Goal: Book appointment/travel/reservation

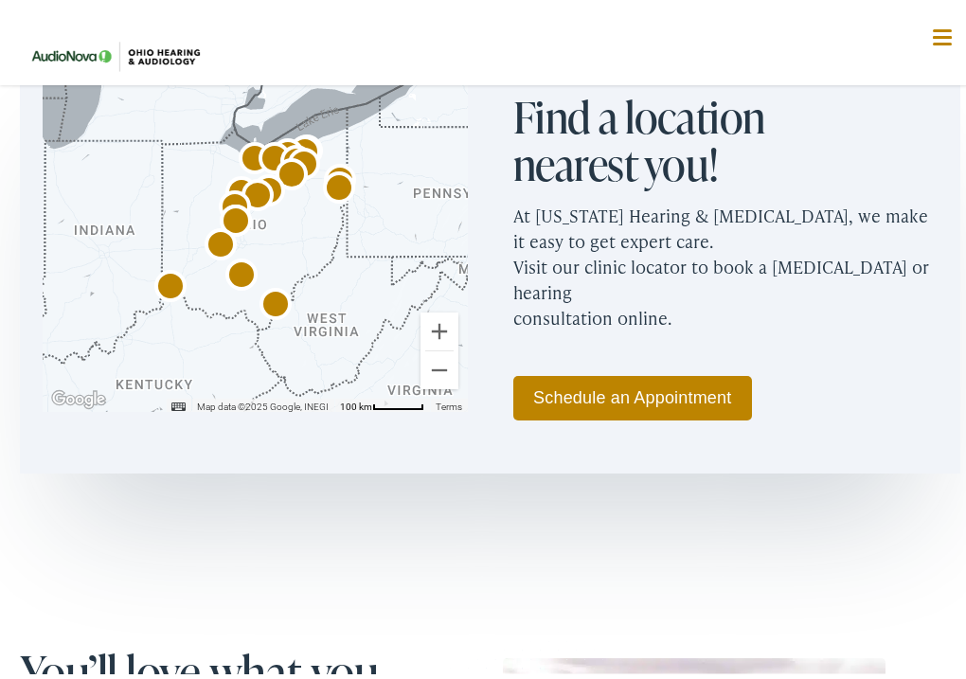
scroll to position [568, 0]
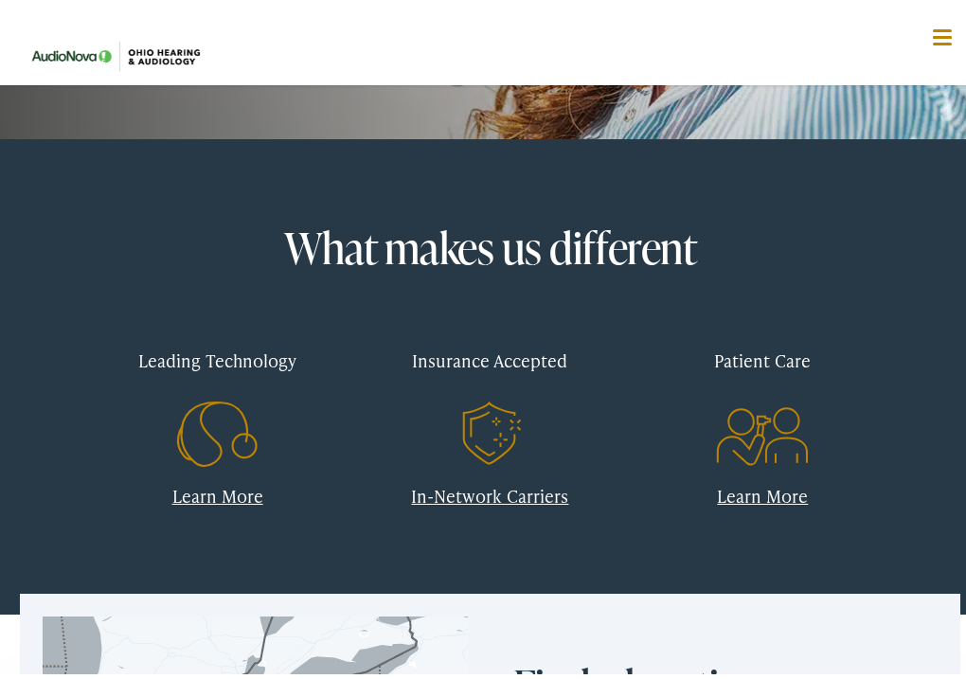
click at [493, 488] on link "In-Network Carriers" at bounding box center [489, 491] width 157 height 24
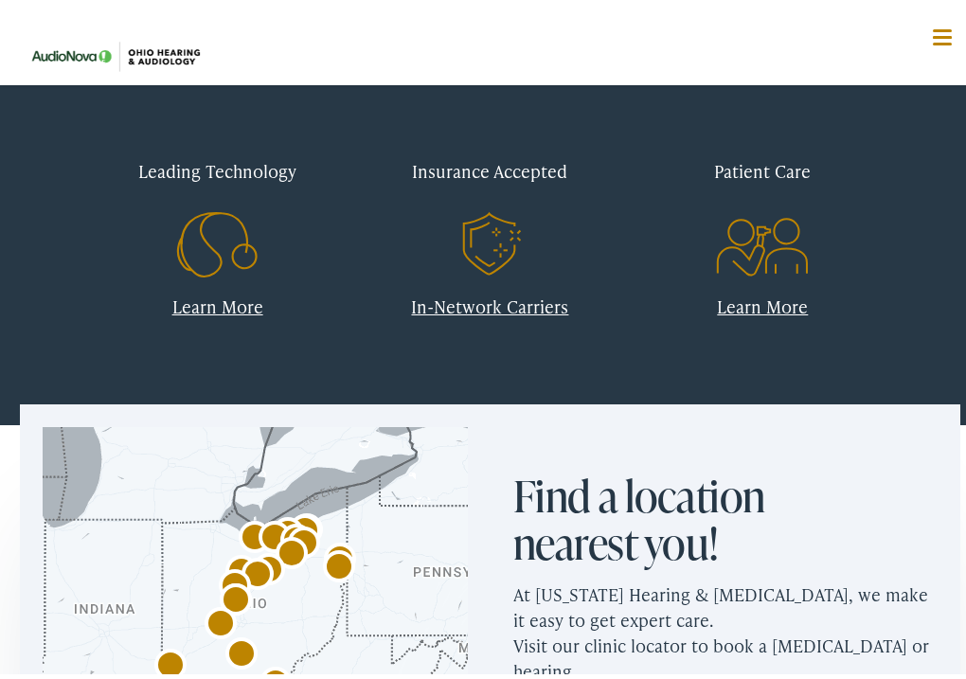
scroll to position [1042, 0]
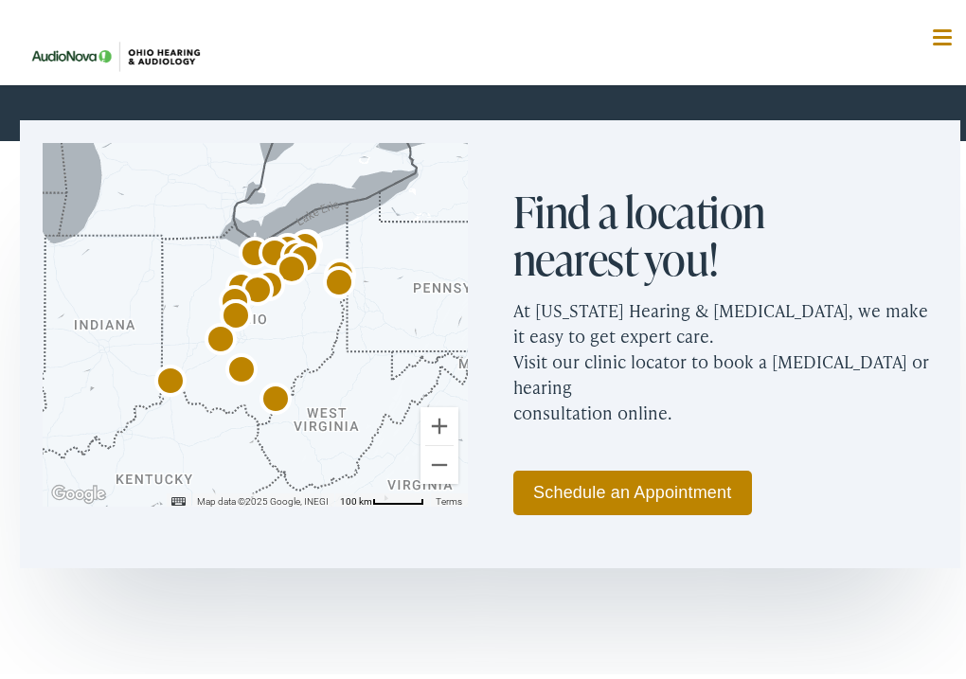
click at [583, 488] on link "Schedule an Appointment" at bounding box center [632, 488] width 239 height 45
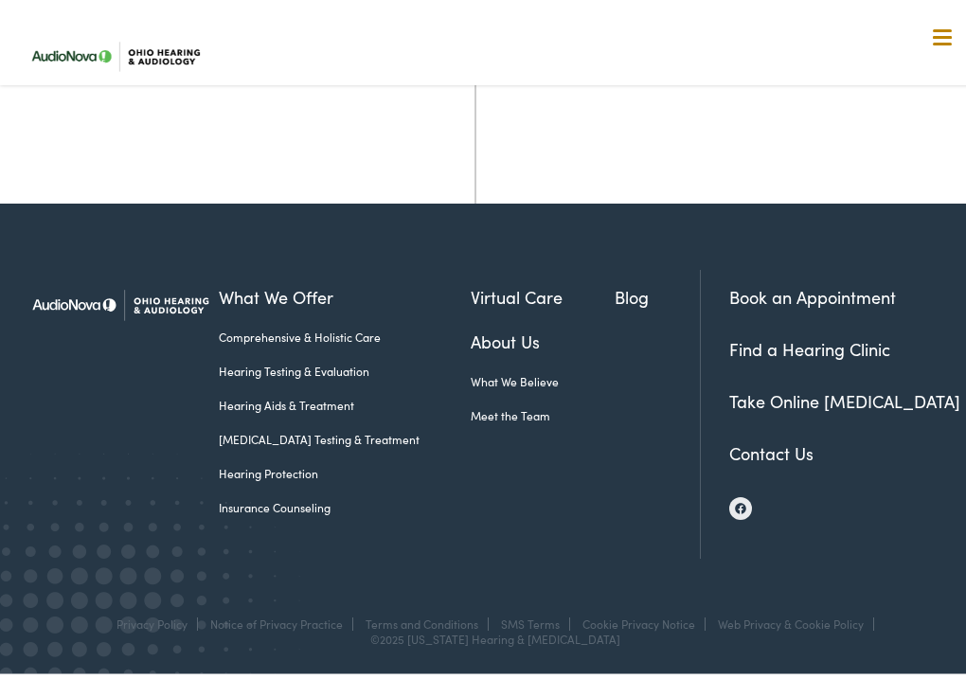
scroll to position [130, 0]
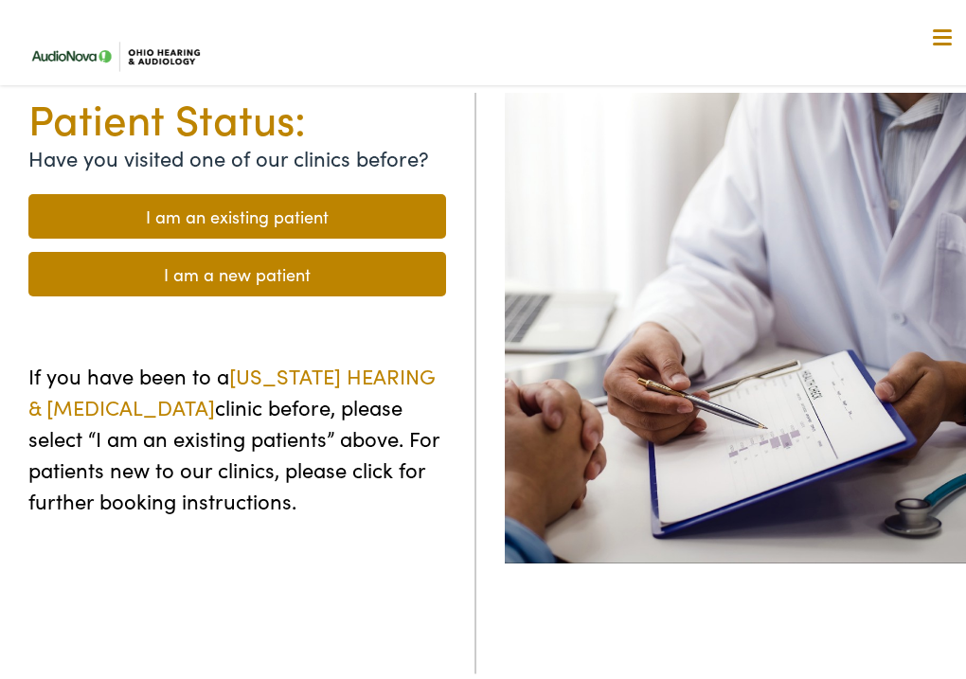
click at [203, 266] on link "I am a new patient" at bounding box center [237, 269] width 418 height 45
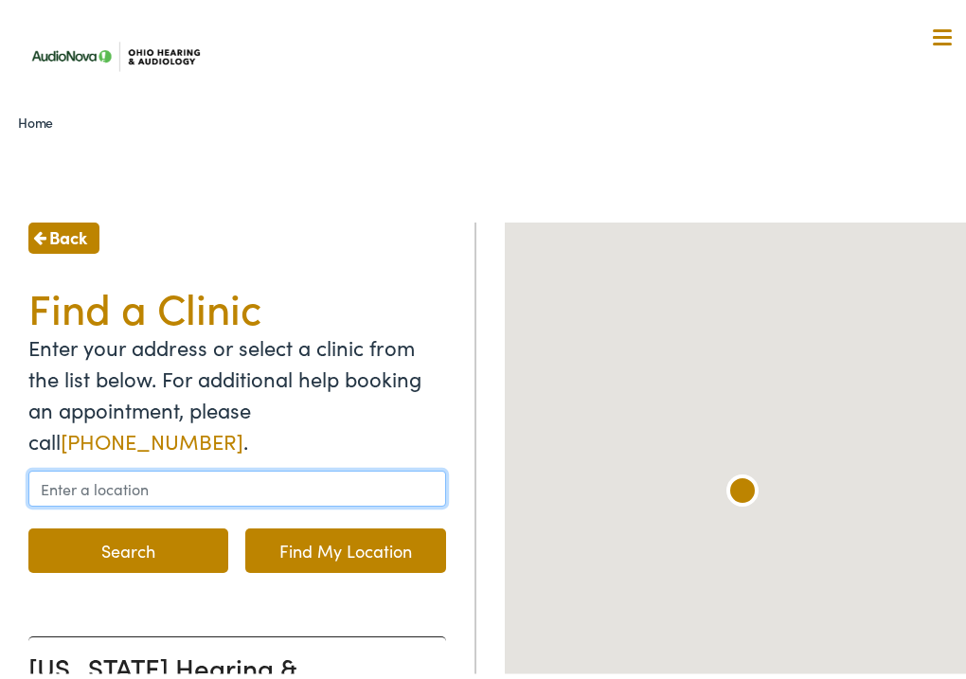
click at [163, 483] on input "text" at bounding box center [237, 484] width 418 height 36
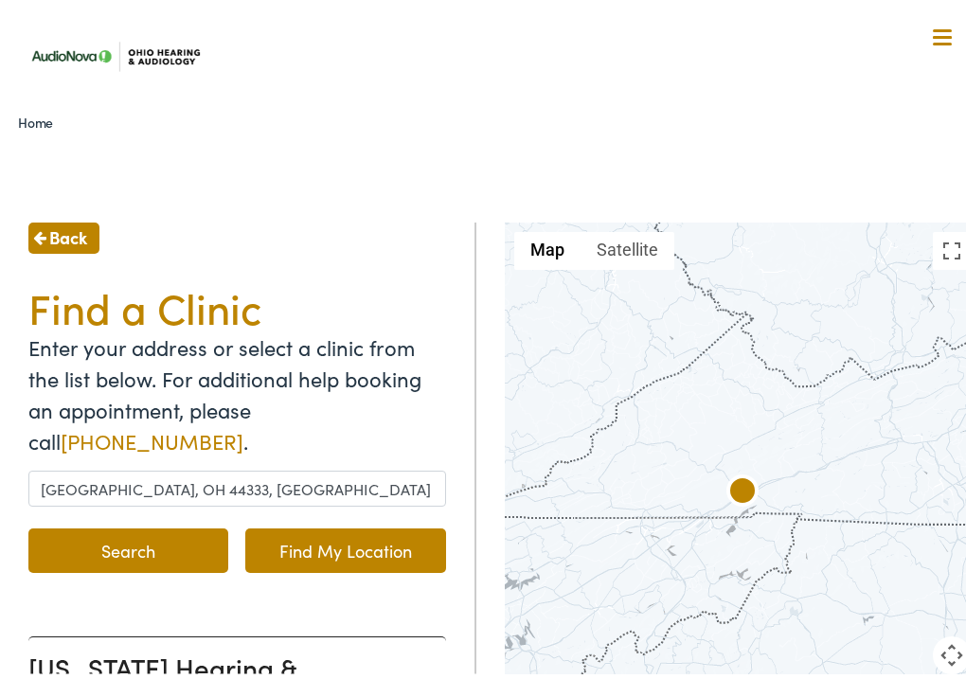
click at [124, 547] on button "Search" at bounding box center [128, 546] width 200 height 45
click at [127, 543] on button "Search" at bounding box center [128, 546] width 200 height 45
click at [294, 544] on link "Find My Location" at bounding box center [345, 546] width 200 height 45
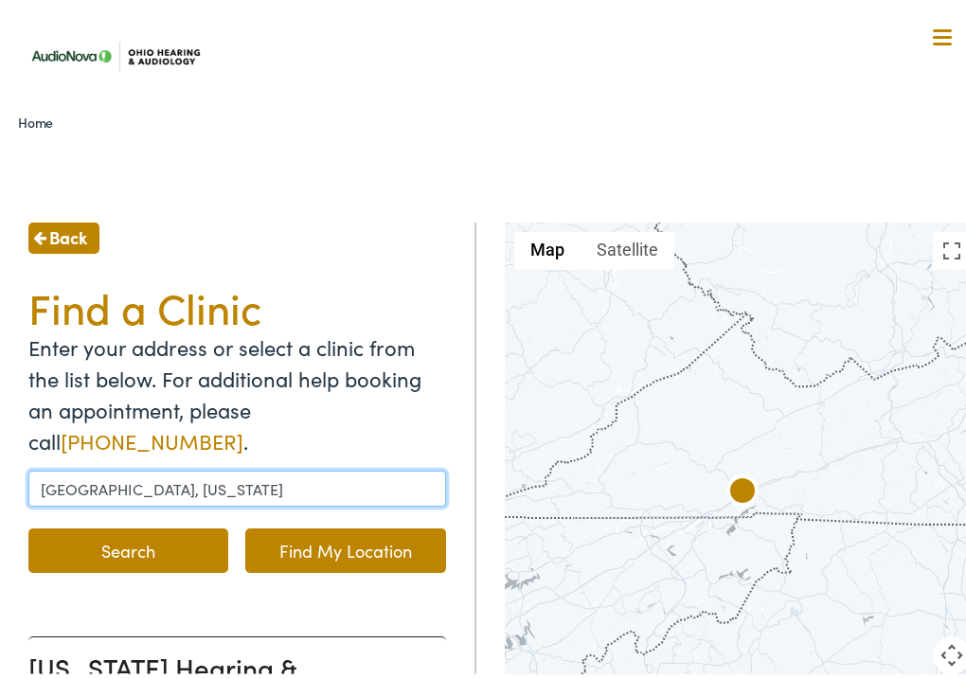
drag, startPoint x: 181, startPoint y: 493, endPoint x: -63, endPoint y: 505, distance: 243.7
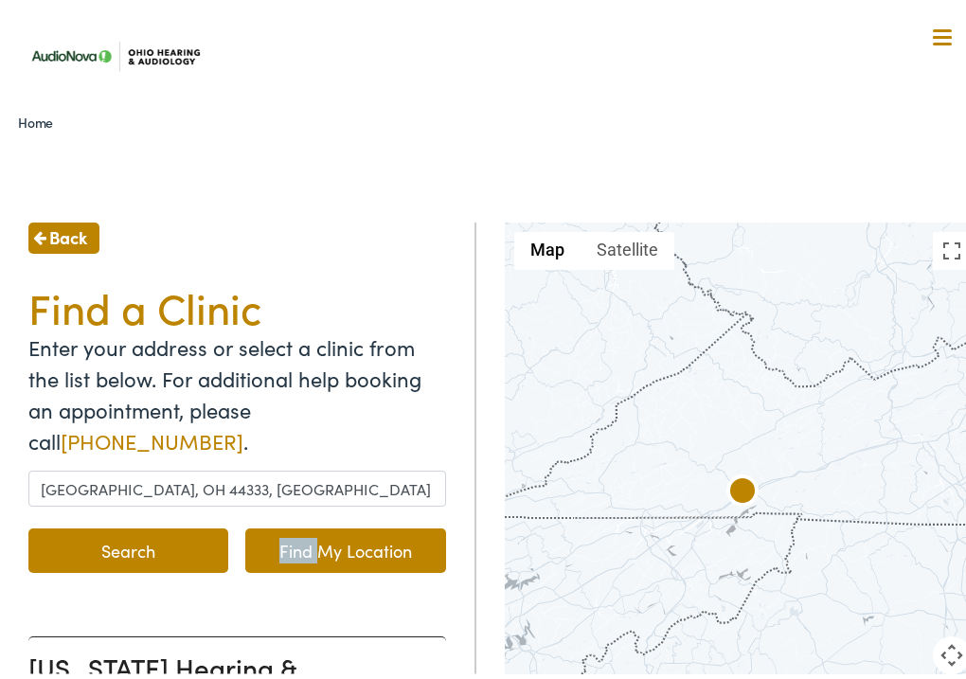
click at [79, 516] on form "[GEOGRAPHIC_DATA], OH 44333, [GEOGRAPHIC_DATA] Search Find My Location" at bounding box center [237, 520] width 418 height 109
click at [94, 545] on button "Search" at bounding box center [128, 546] width 200 height 45
click at [121, 547] on button "Search" at bounding box center [128, 546] width 200 height 45
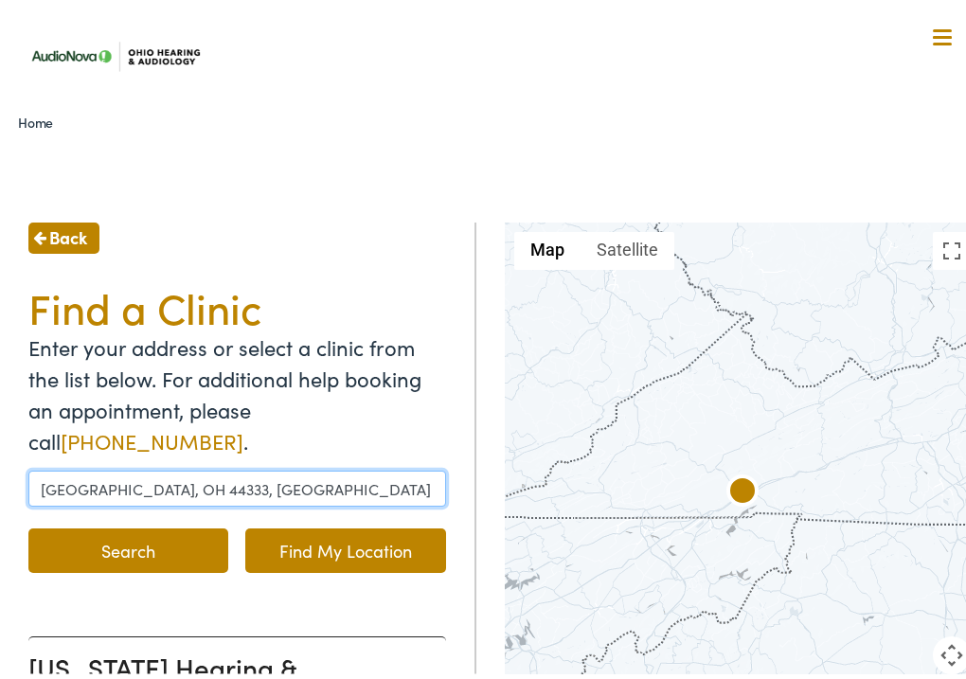
drag, startPoint x: 174, startPoint y: 493, endPoint x: -34, endPoint y: 497, distance: 208.4
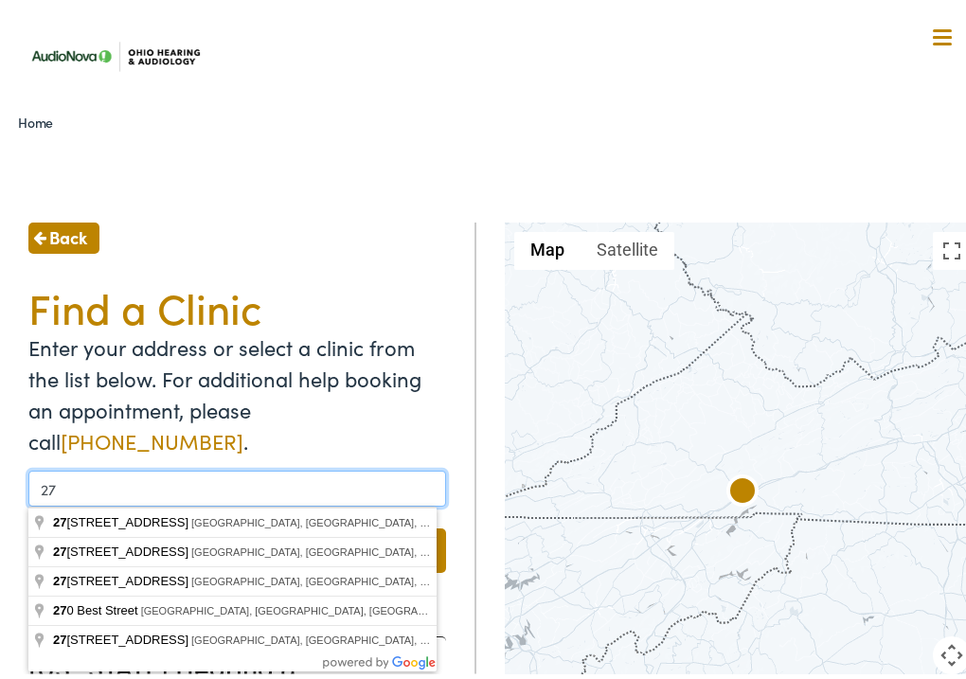
type input "2"
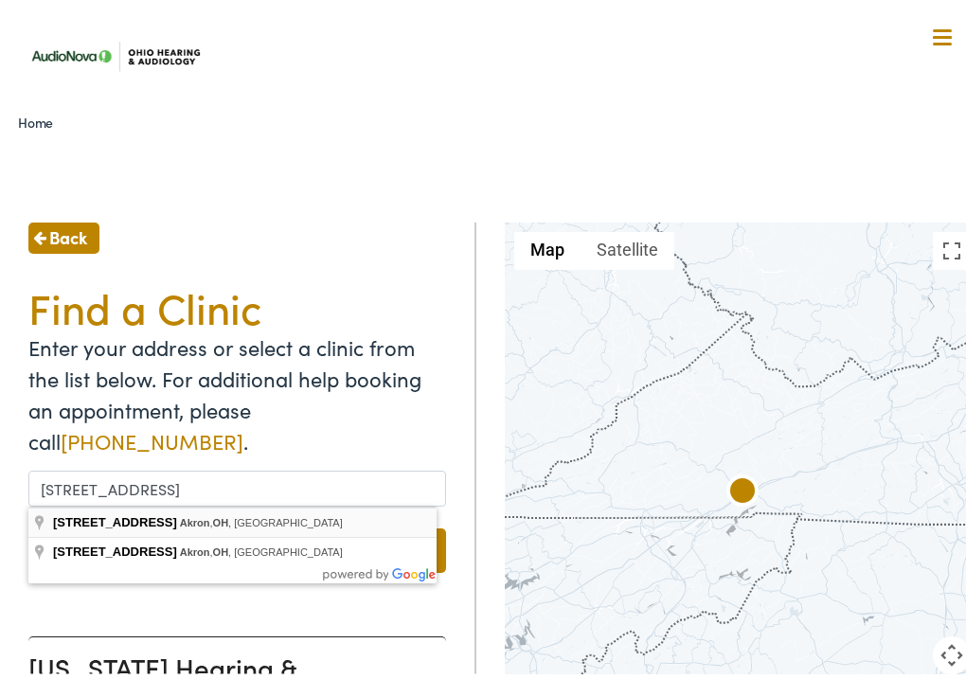
type input "[STREET_ADDRESS]"
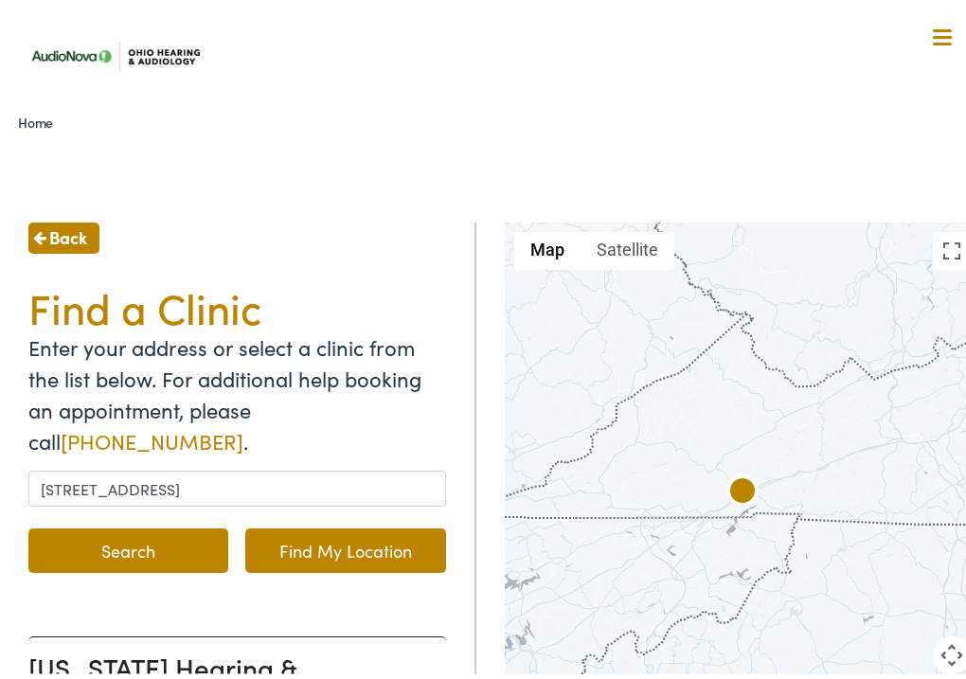
click at [122, 546] on button "Search" at bounding box center [128, 546] width 200 height 45
